Goal: Transaction & Acquisition: Obtain resource

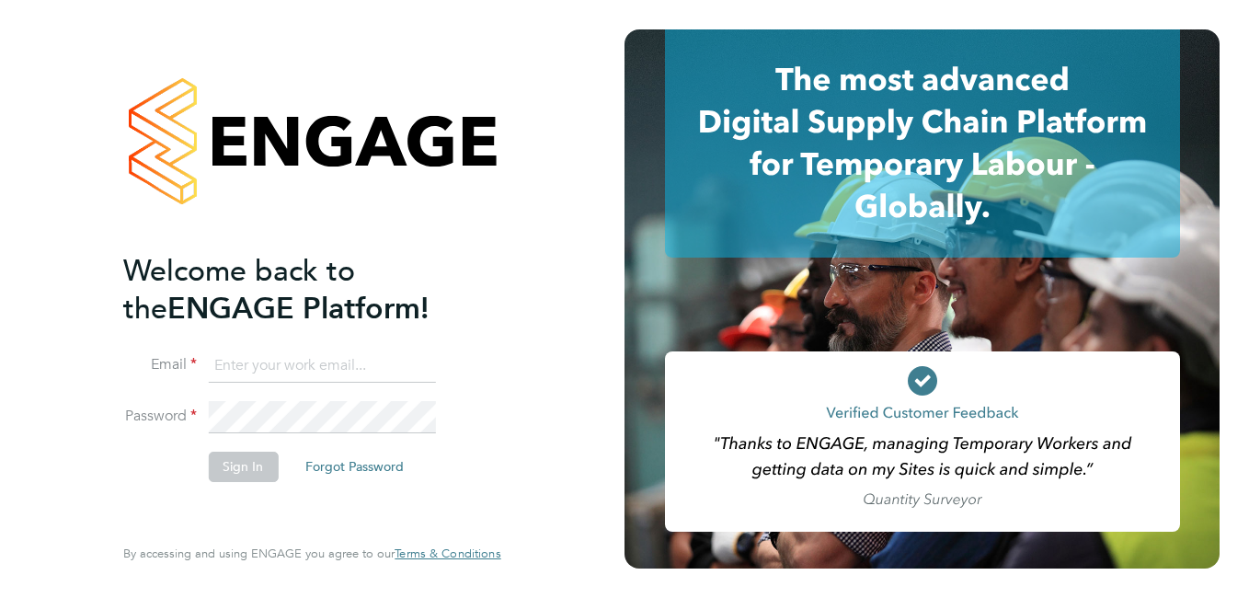
click at [261, 373] on input at bounding box center [321, 366] width 227 height 33
paste input "[EMAIL_ADDRESS][PERSON_NAME][DOMAIN_NAME]"
type input "[EMAIL_ADDRESS][PERSON_NAME][DOMAIN_NAME]"
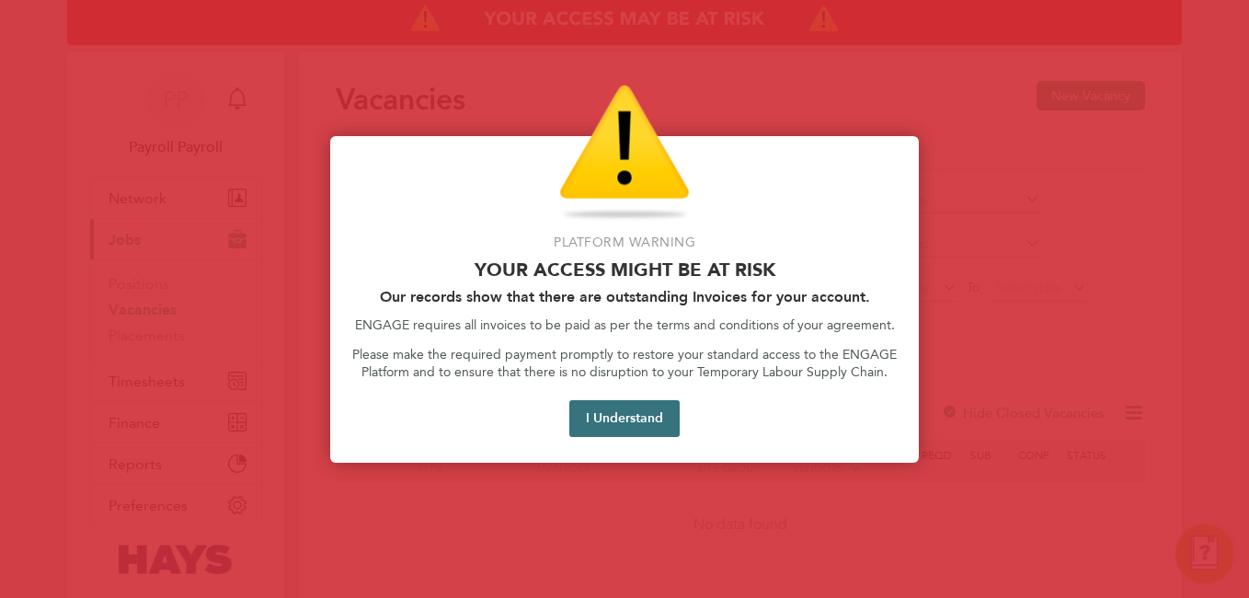
click at [640, 402] on button "I Understand" at bounding box center [624, 418] width 110 height 37
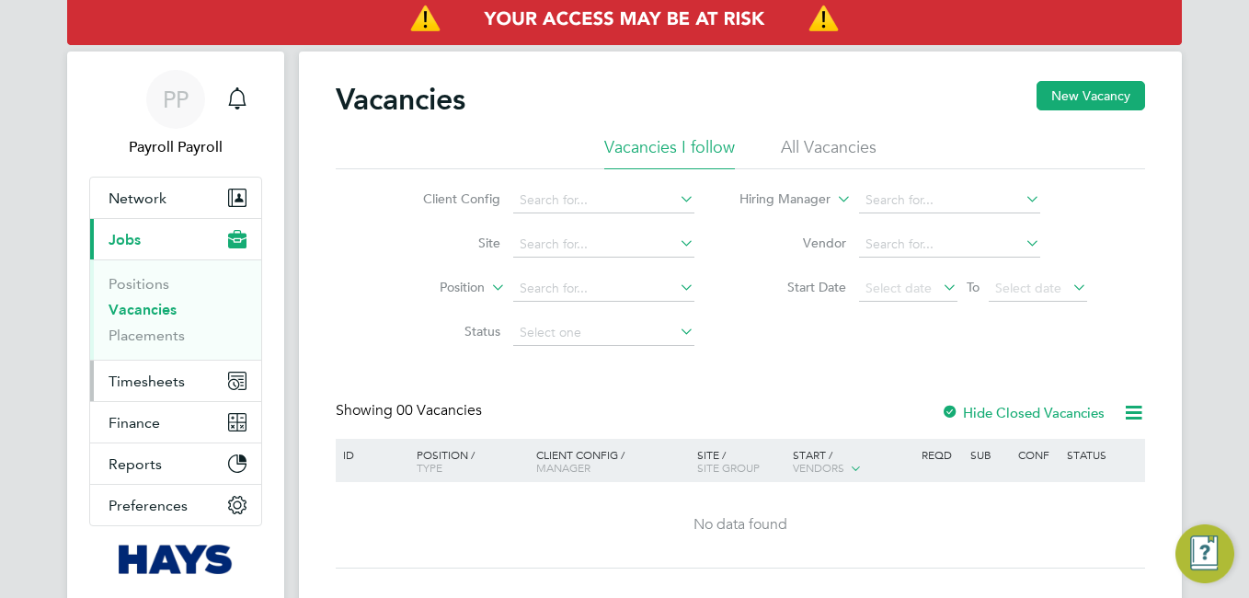
click at [170, 391] on button "Timesheets" at bounding box center [175, 381] width 171 height 40
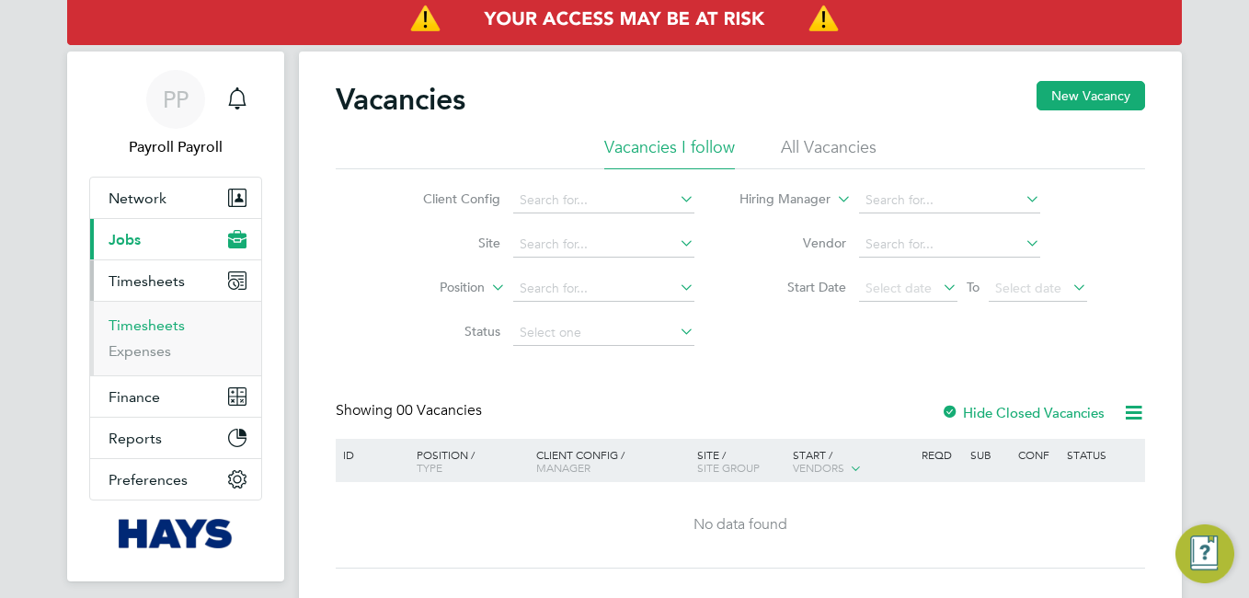
click at [151, 327] on link "Timesheets" at bounding box center [147, 324] width 76 height 17
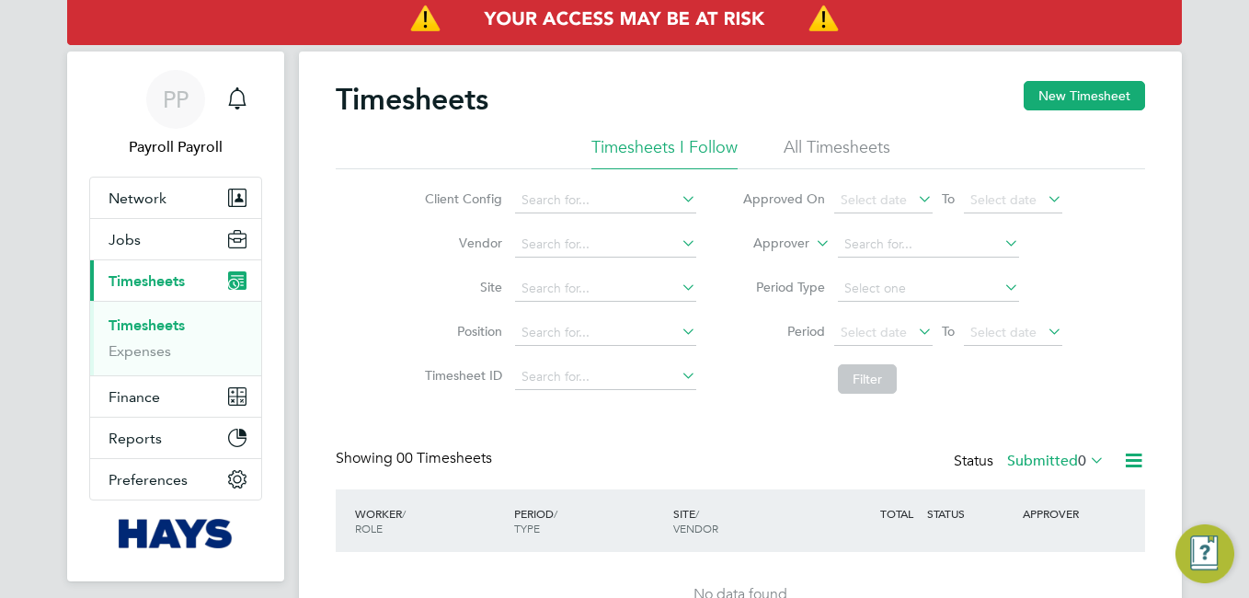
click at [824, 148] on li "All Timesheets" at bounding box center [837, 152] width 107 height 33
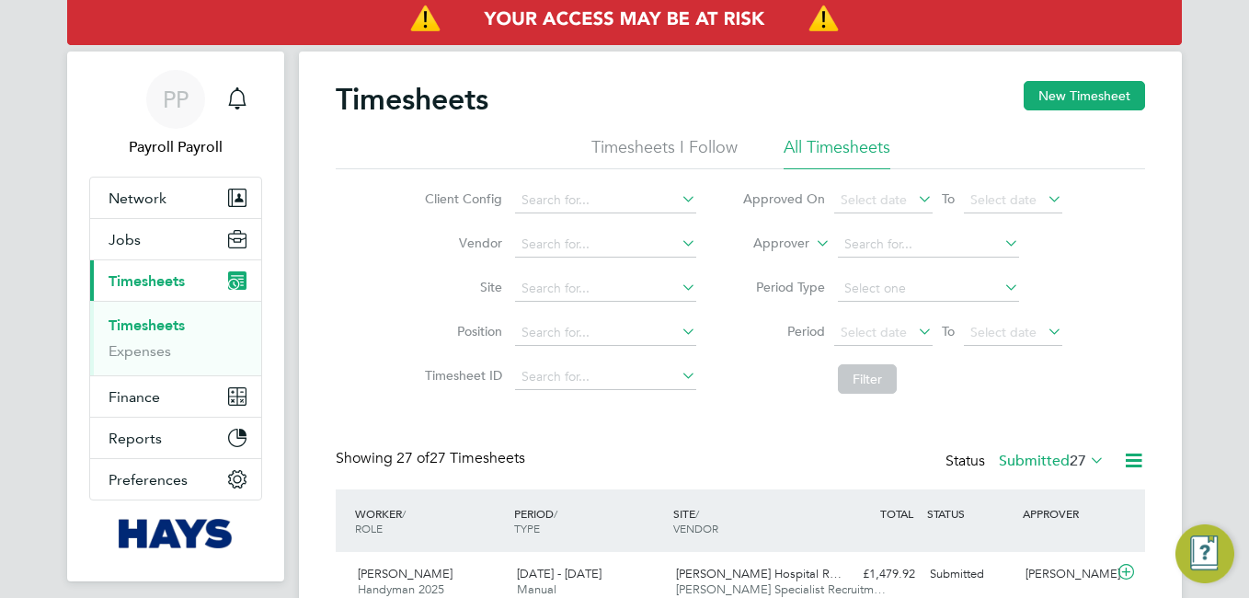
click at [1086, 457] on icon at bounding box center [1086, 460] width 0 height 26
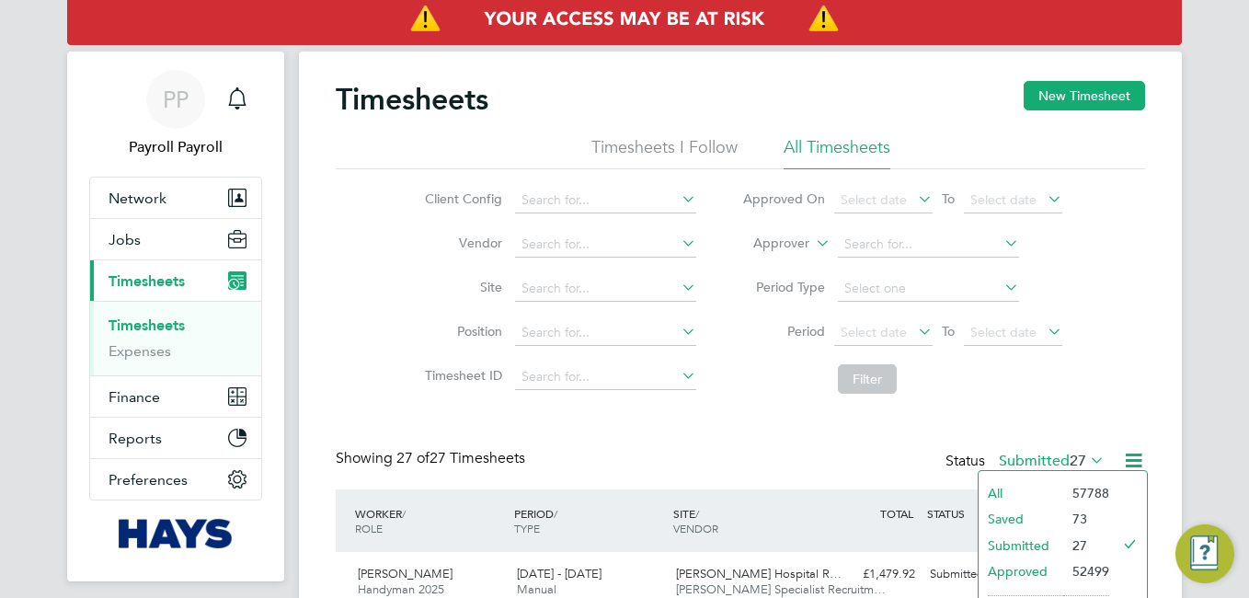
click at [1017, 489] on li "All" at bounding box center [1021, 493] width 85 height 26
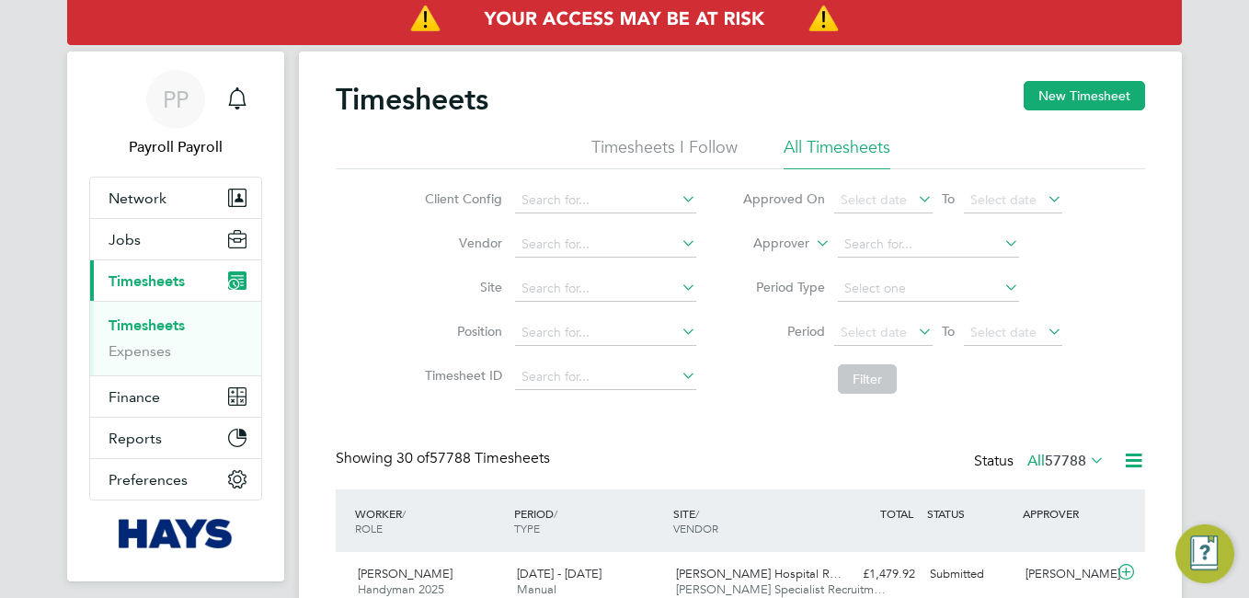
click at [1127, 462] on icon at bounding box center [1133, 460] width 23 height 23
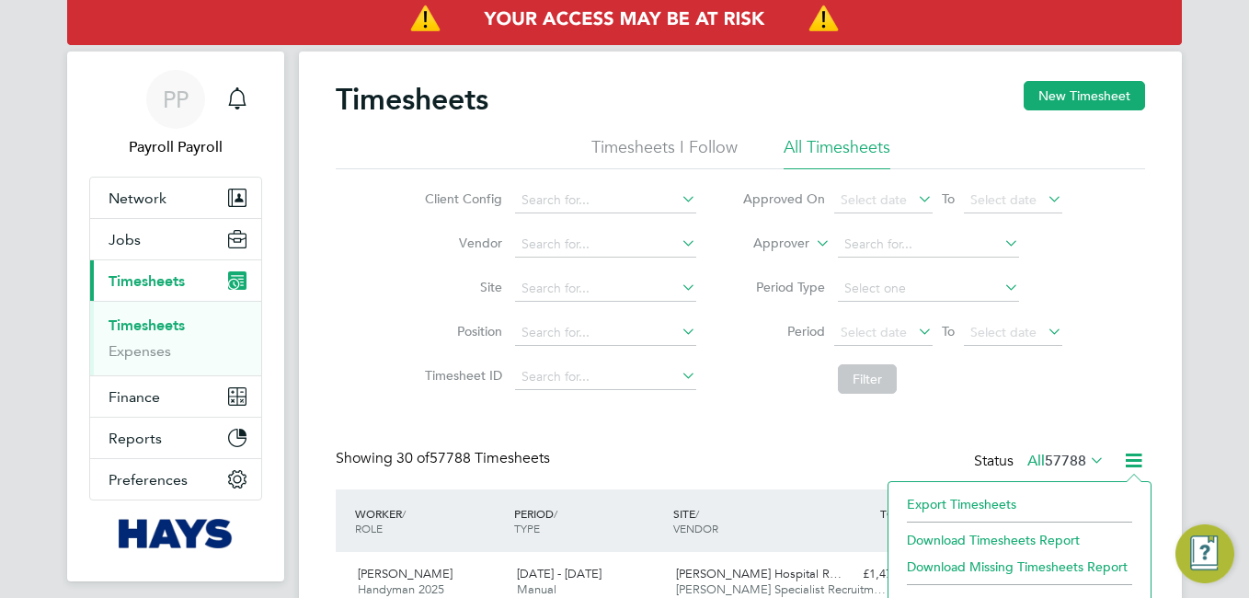
click at [1024, 503] on li "Export Timesheets" at bounding box center [1020, 504] width 244 height 26
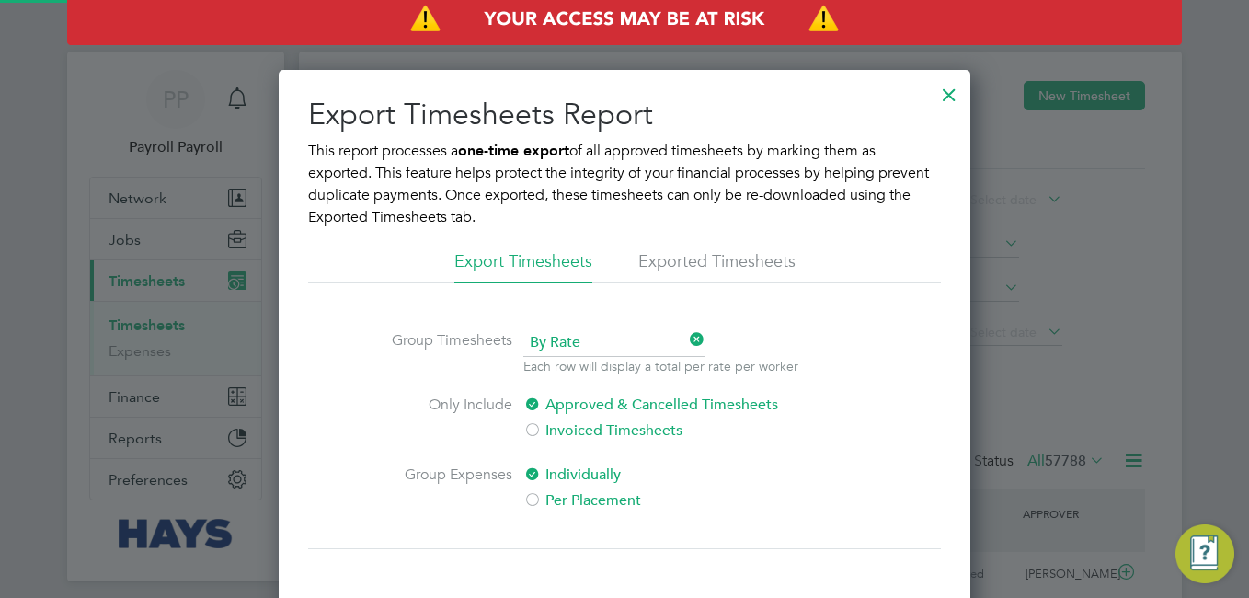
click at [534, 338] on span "By Rate" at bounding box center [613, 343] width 181 height 28
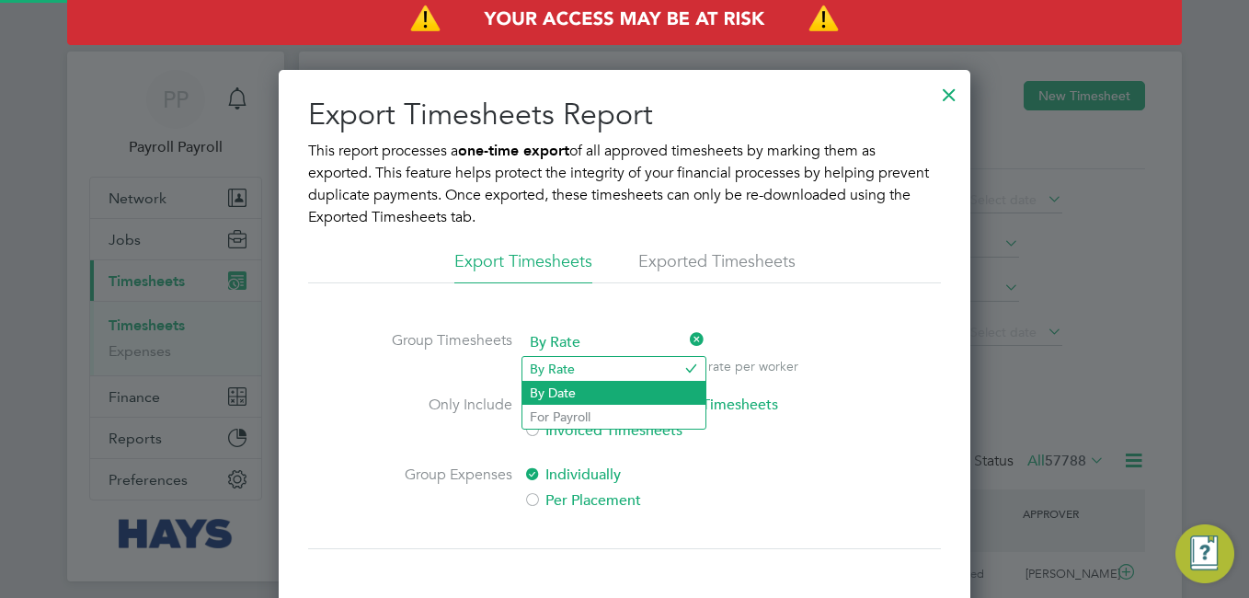
click at [559, 388] on li "By Date" at bounding box center [614, 393] width 183 height 24
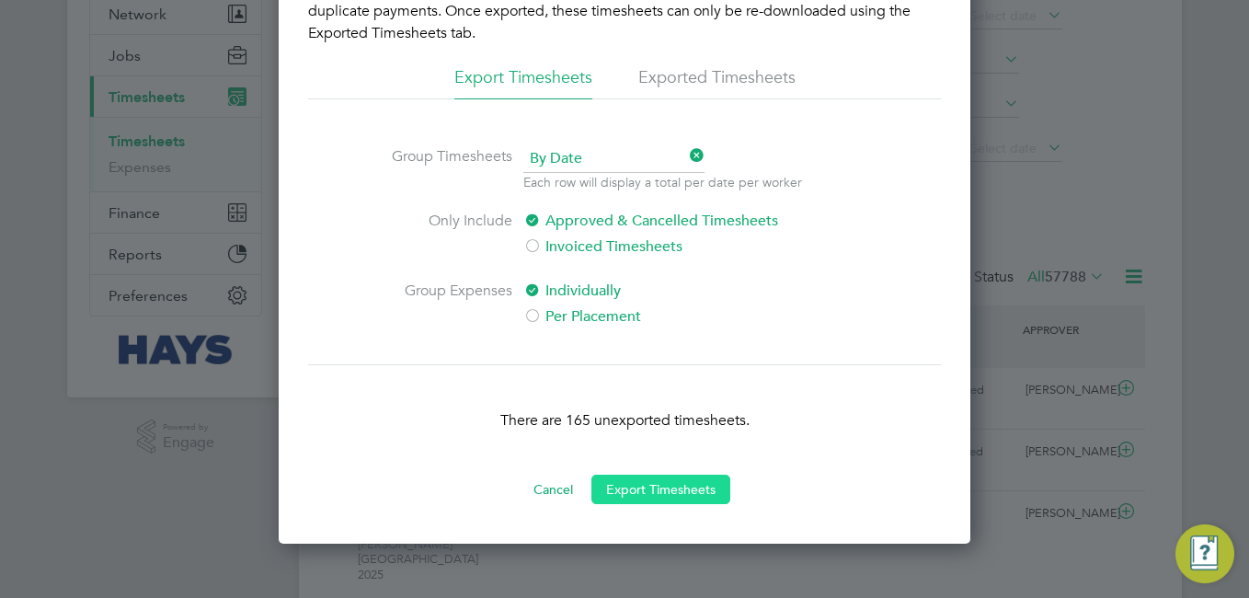
click at [658, 482] on button "Export Timesheets" at bounding box center [661, 489] width 139 height 29
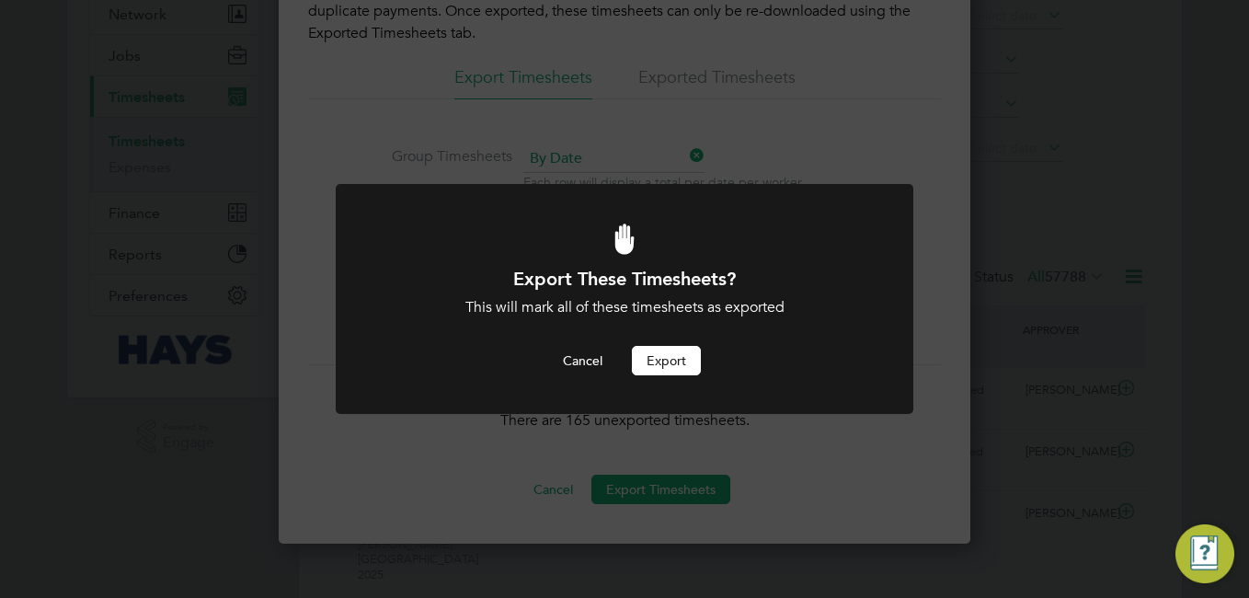
click at [681, 362] on button "Export" at bounding box center [666, 360] width 69 height 29
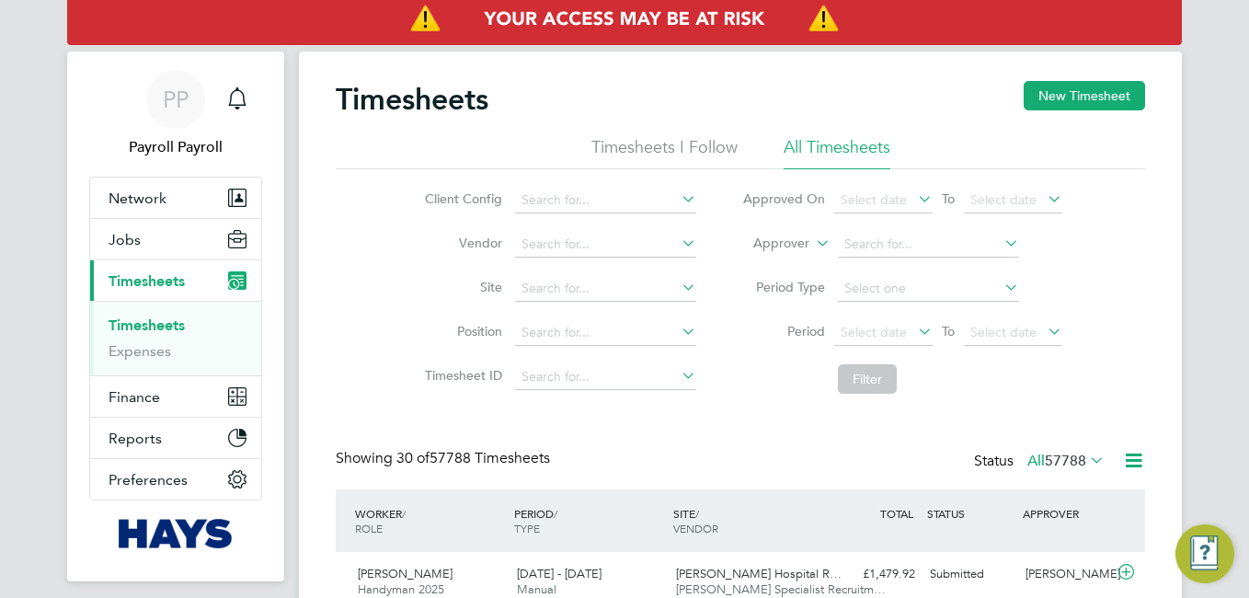
click at [1127, 459] on icon at bounding box center [1133, 460] width 23 height 23
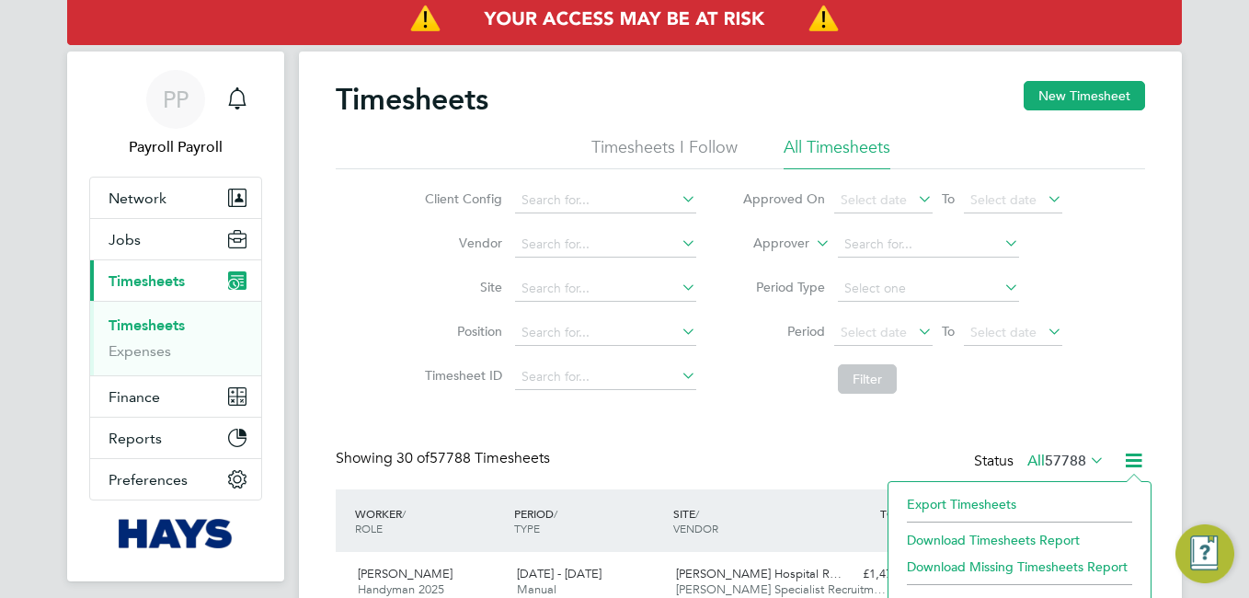
click at [1014, 514] on li "Export Timesheets" at bounding box center [1020, 504] width 244 height 26
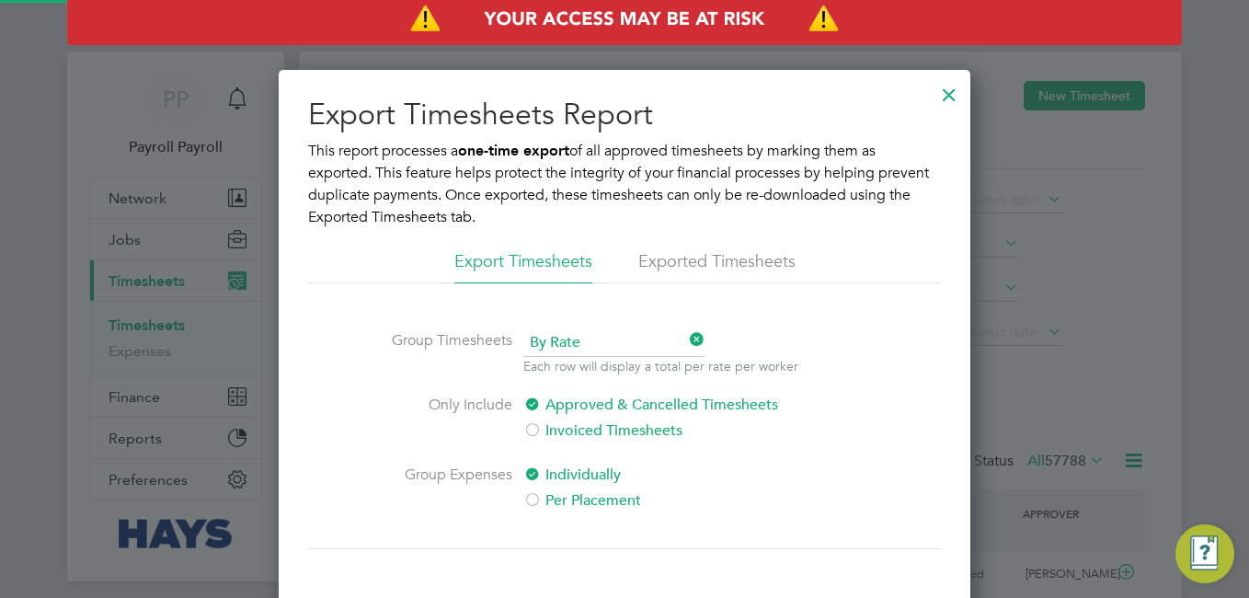
click at [710, 267] on li "Exported Timesheets" at bounding box center [716, 266] width 157 height 33
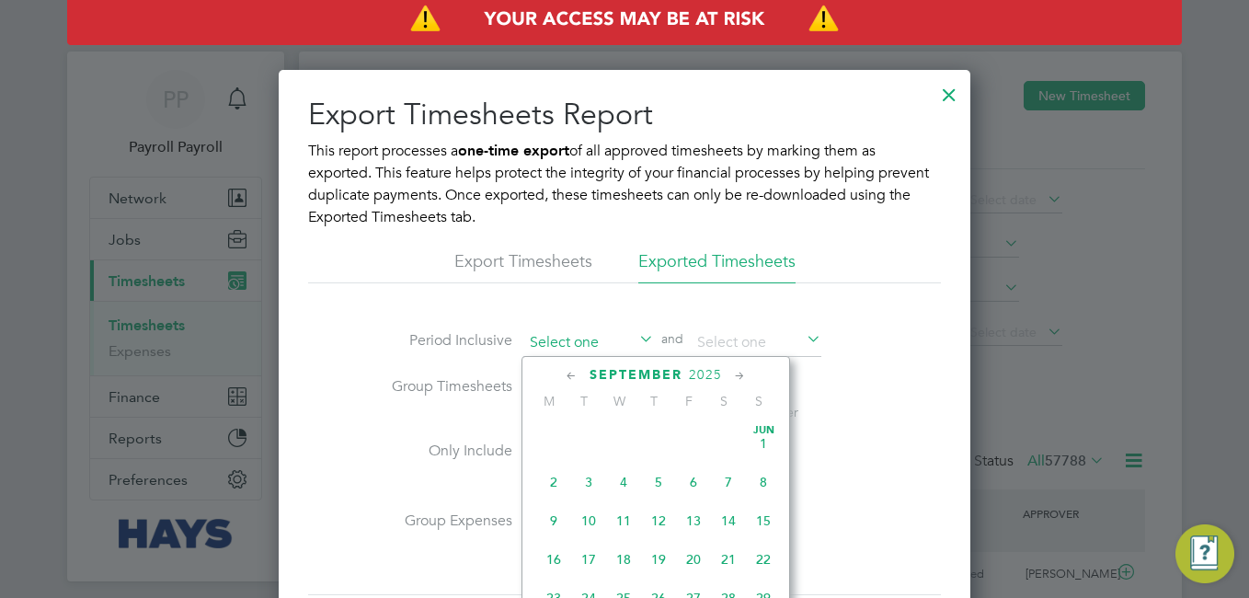
click at [586, 350] on input at bounding box center [588, 343] width 131 height 28
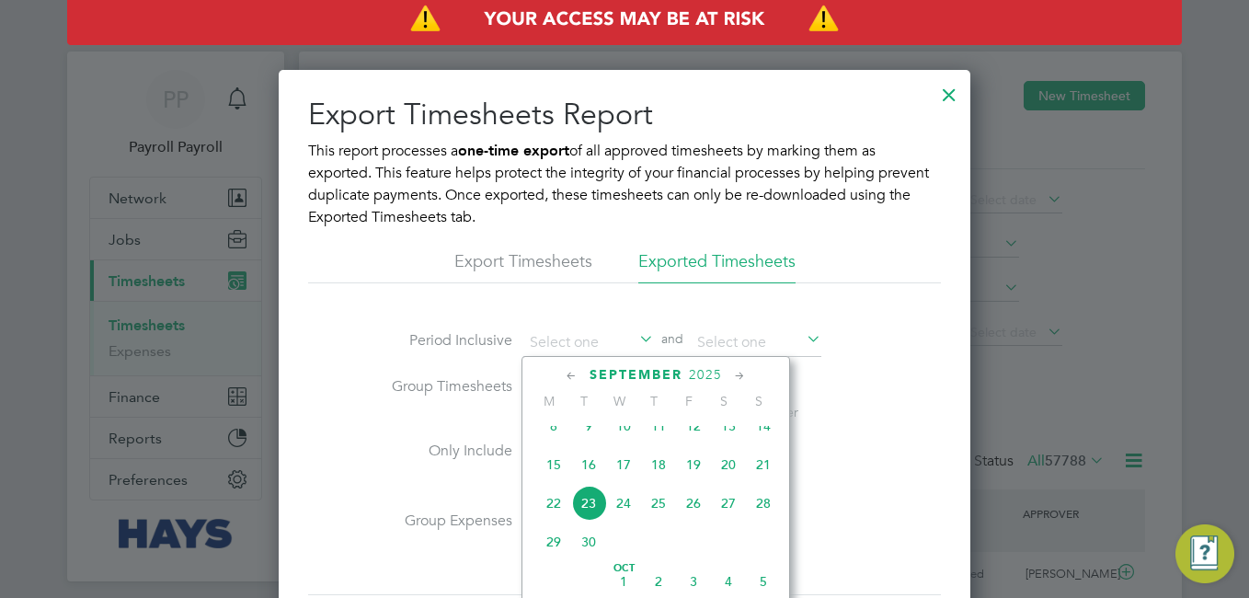
click at [547, 519] on span "22" at bounding box center [553, 503] width 35 height 35
type input "[DATE]"
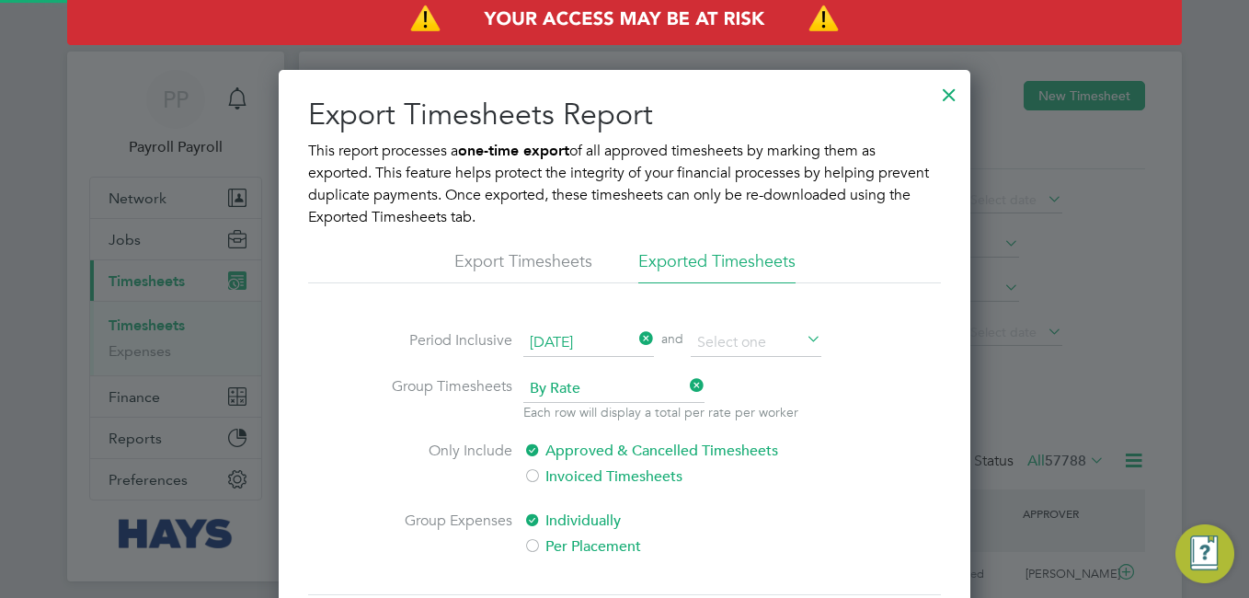
click at [733, 359] on li "Period Inclusive [DATE] and" at bounding box center [624, 352] width 500 height 46
click at [733, 348] on input at bounding box center [756, 343] width 131 height 28
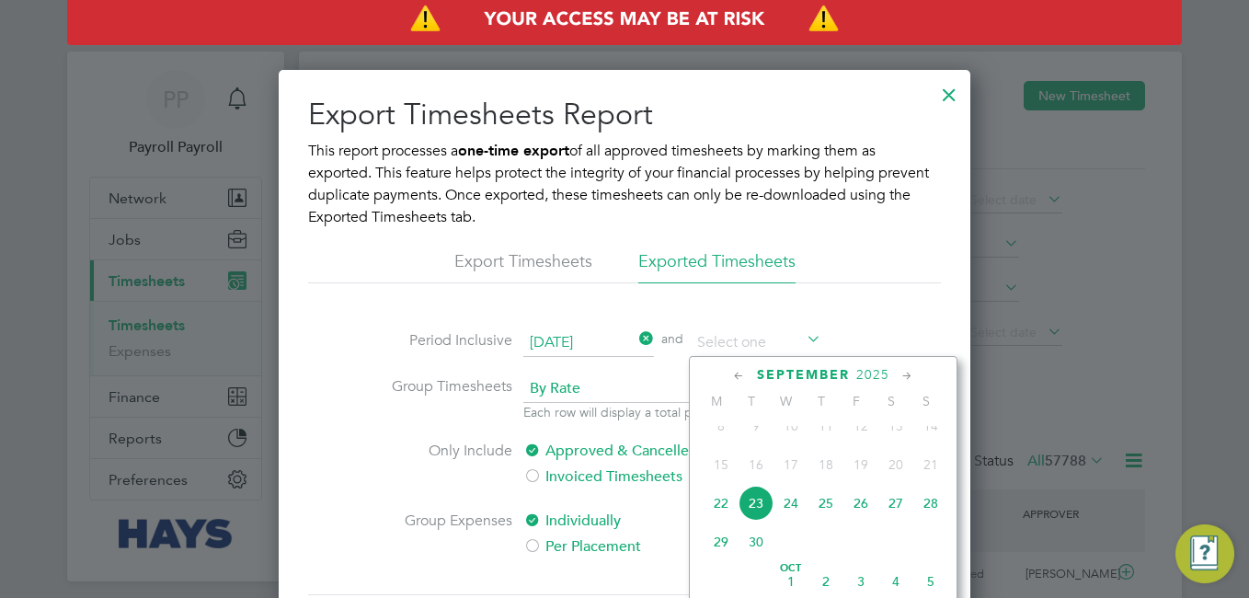
click at [764, 520] on span "23" at bounding box center [756, 503] width 35 height 35
type input "[DATE]"
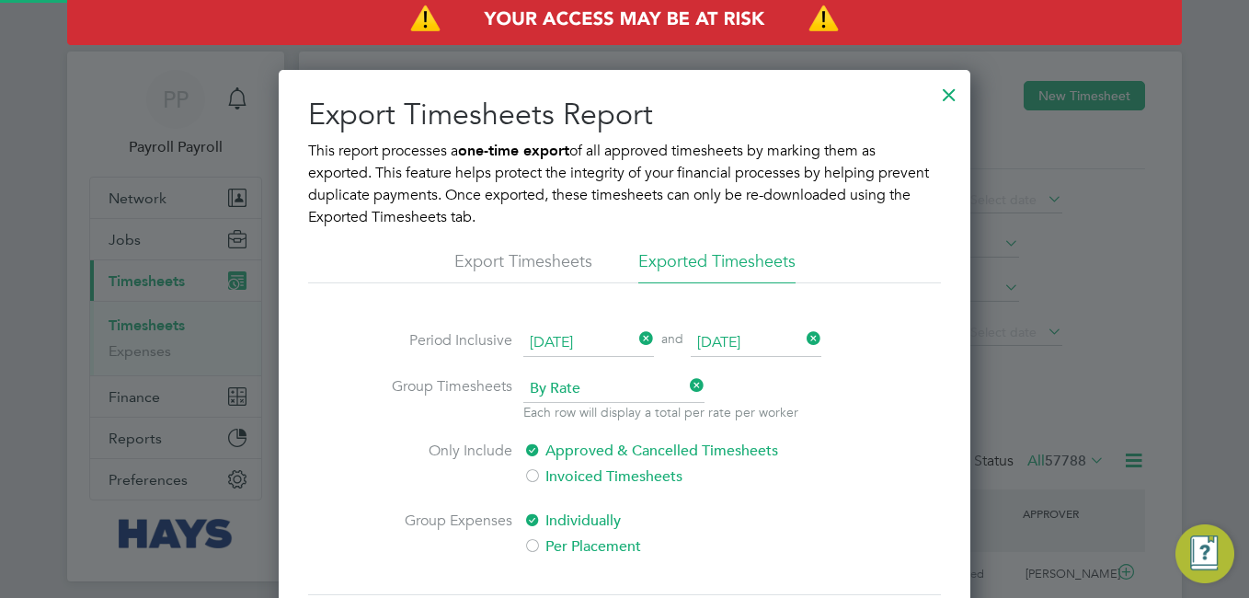
click at [591, 381] on span "By Rate" at bounding box center [613, 389] width 181 height 28
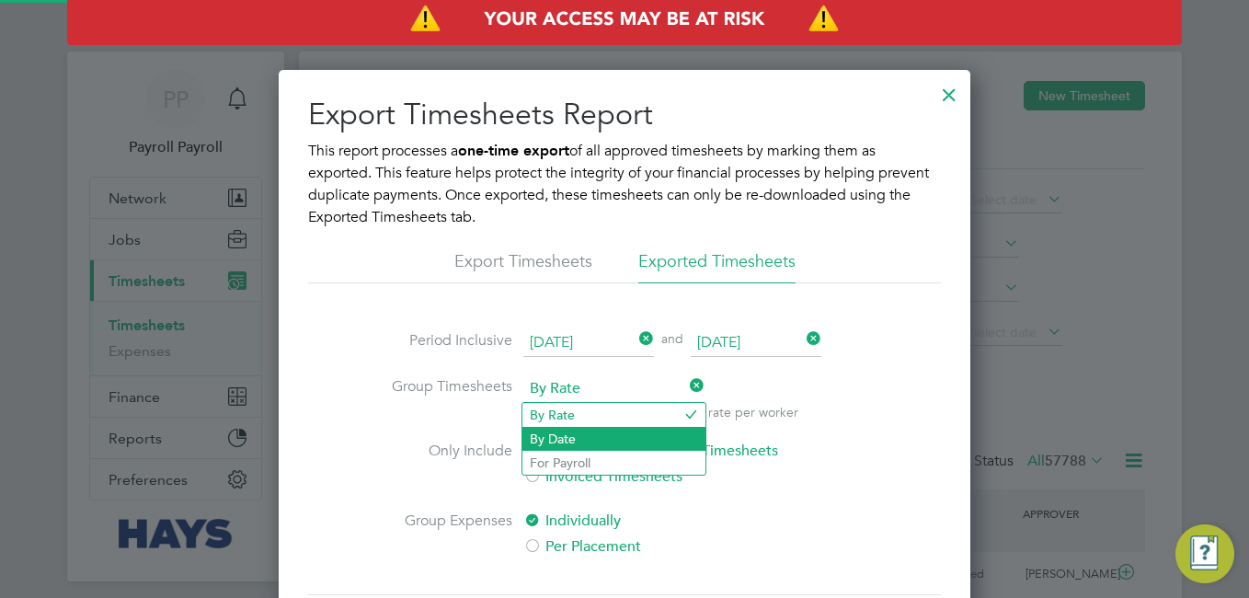
click at [565, 433] on li "By Date" at bounding box center [614, 439] width 183 height 24
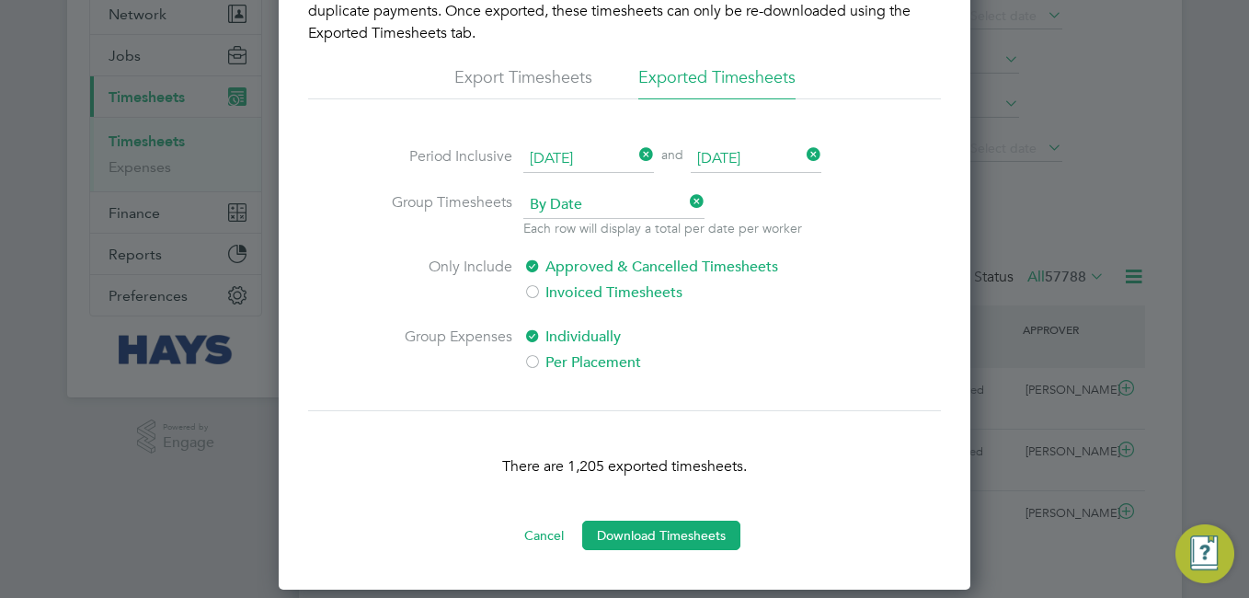
click at [721, 517] on div "There are 1,205 exported timesheets." at bounding box center [624, 465] width 633 height 110
click at [720, 544] on button "Download Timesheets" at bounding box center [661, 535] width 158 height 29
